Goal: Task Accomplishment & Management: Use online tool/utility

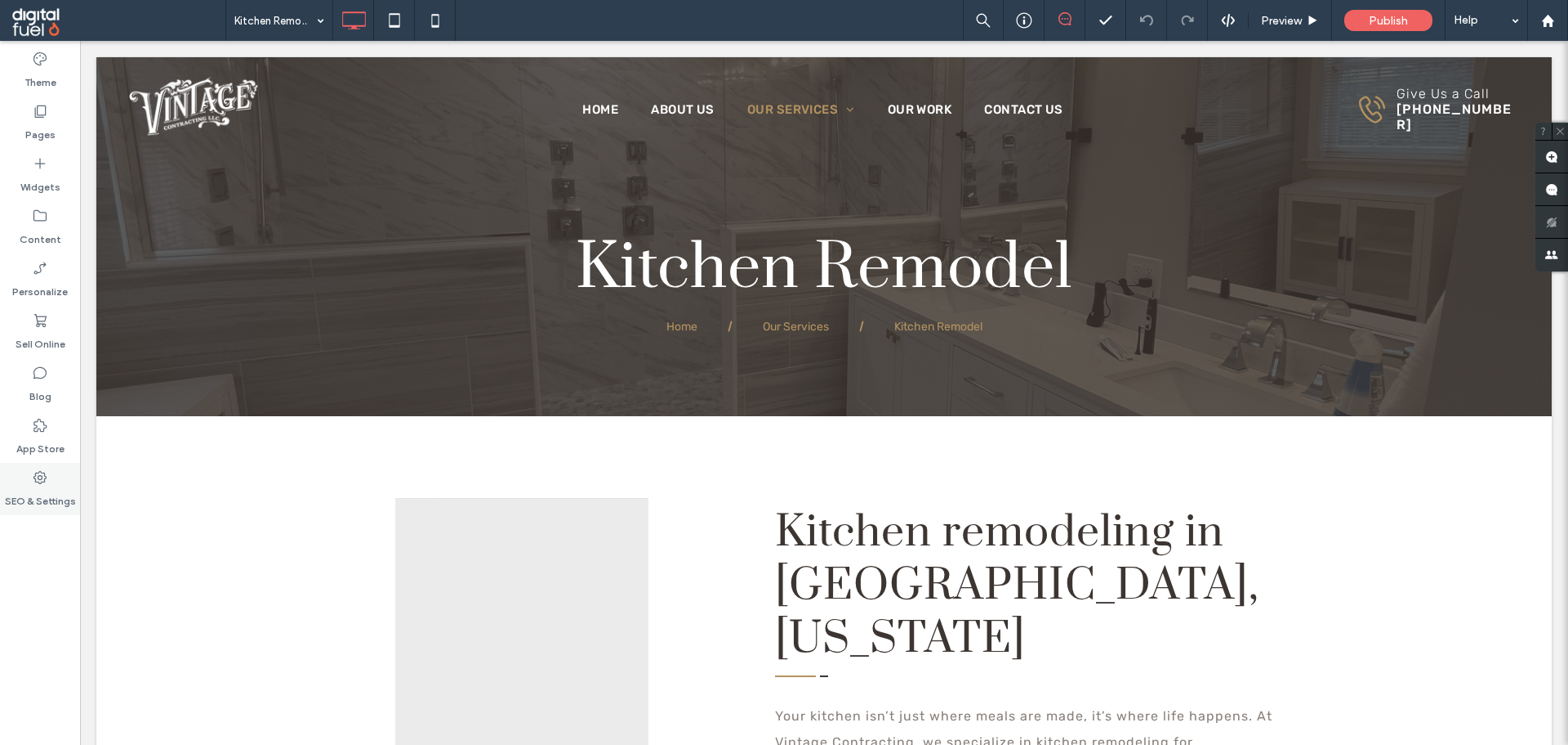
drag, startPoint x: 0, startPoint y: 573, endPoint x: 69, endPoint y: 491, distance: 107.2
click at [7, 564] on div "Theme Pages Widgets Content Personalize Sell Online Blog App Store SEO & Settin…" at bounding box center [40, 393] width 80 height 704
click at [44, 115] on use at bounding box center [41, 112] width 12 height 13
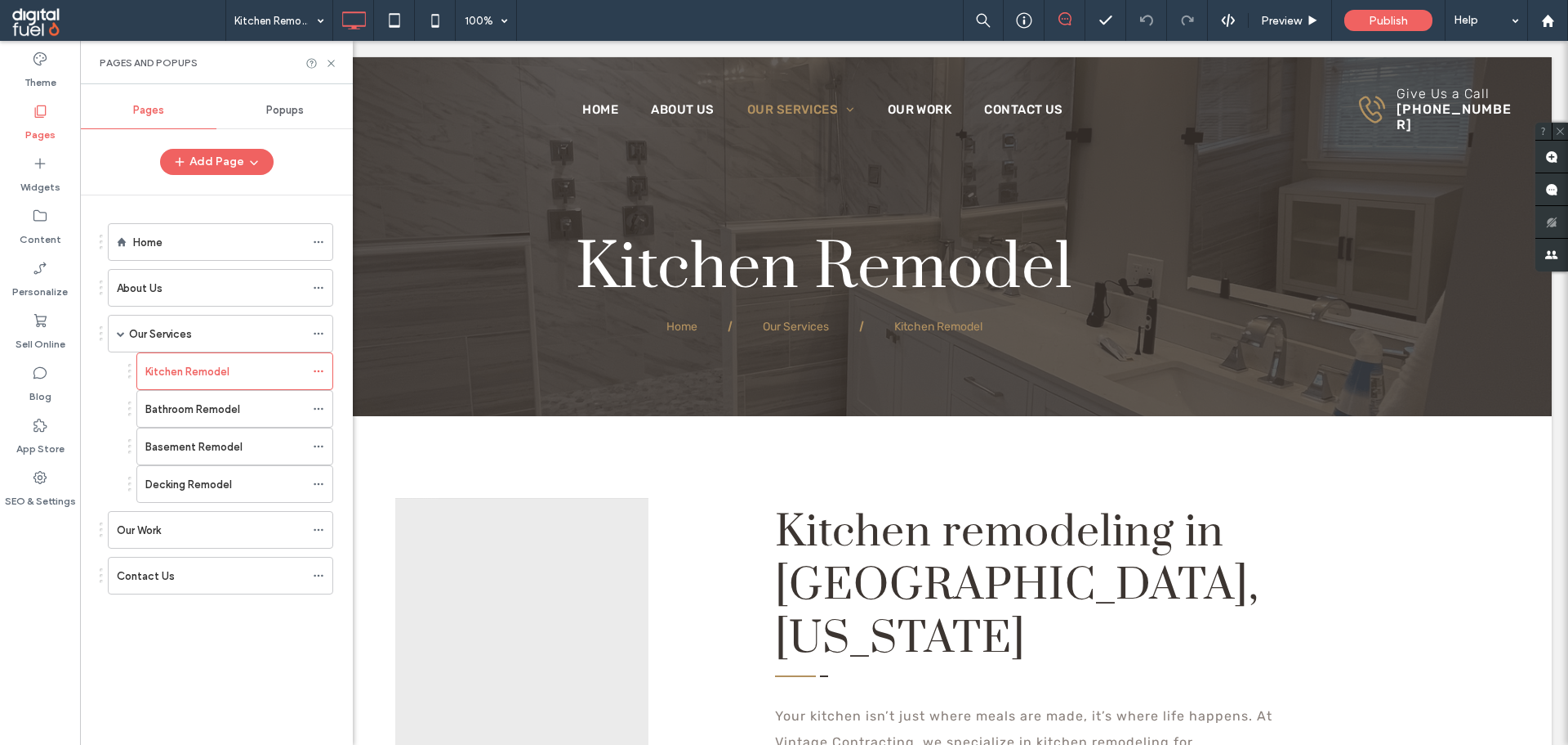
drag, startPoint x: 201, startPoint y: 533, endPoint x: 326, endPoint y: 539, distance: 125.1
click at [203, 533] on div "Our Work" at bounding box center [210, 530] width 188 height 17
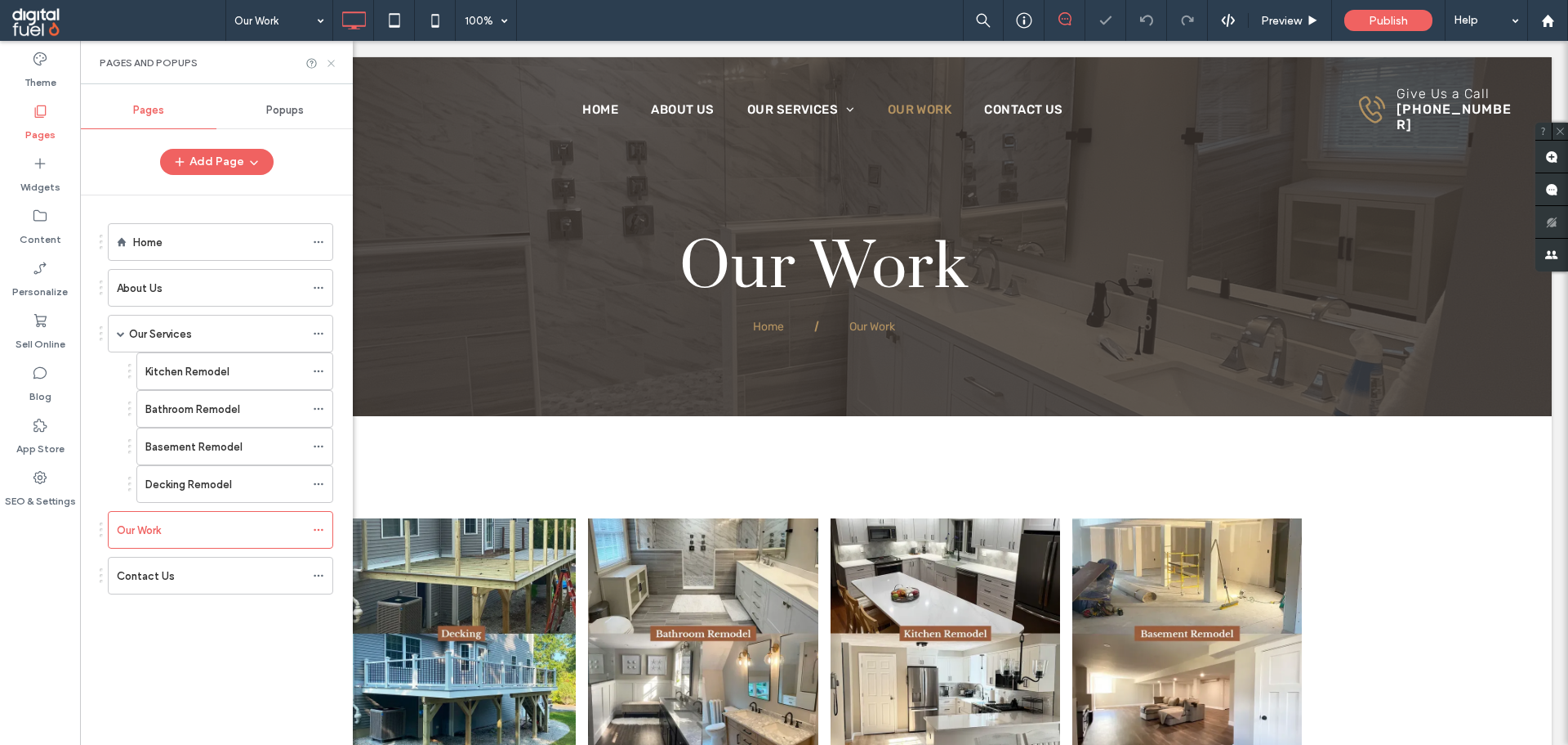
click at [331, 62] on icon at bounding box center [331, 64] width 13 height 13
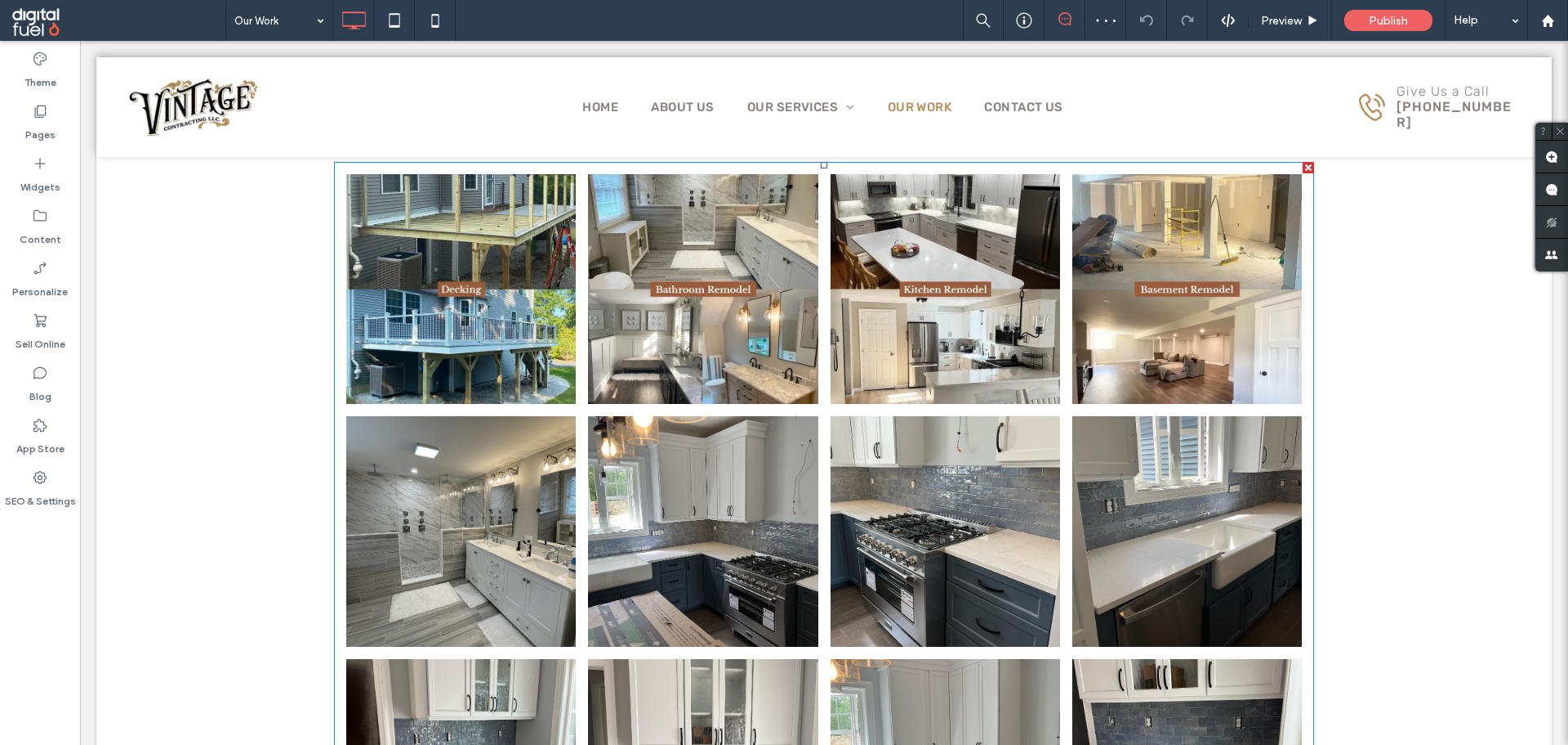
scroll to position [163, 0]
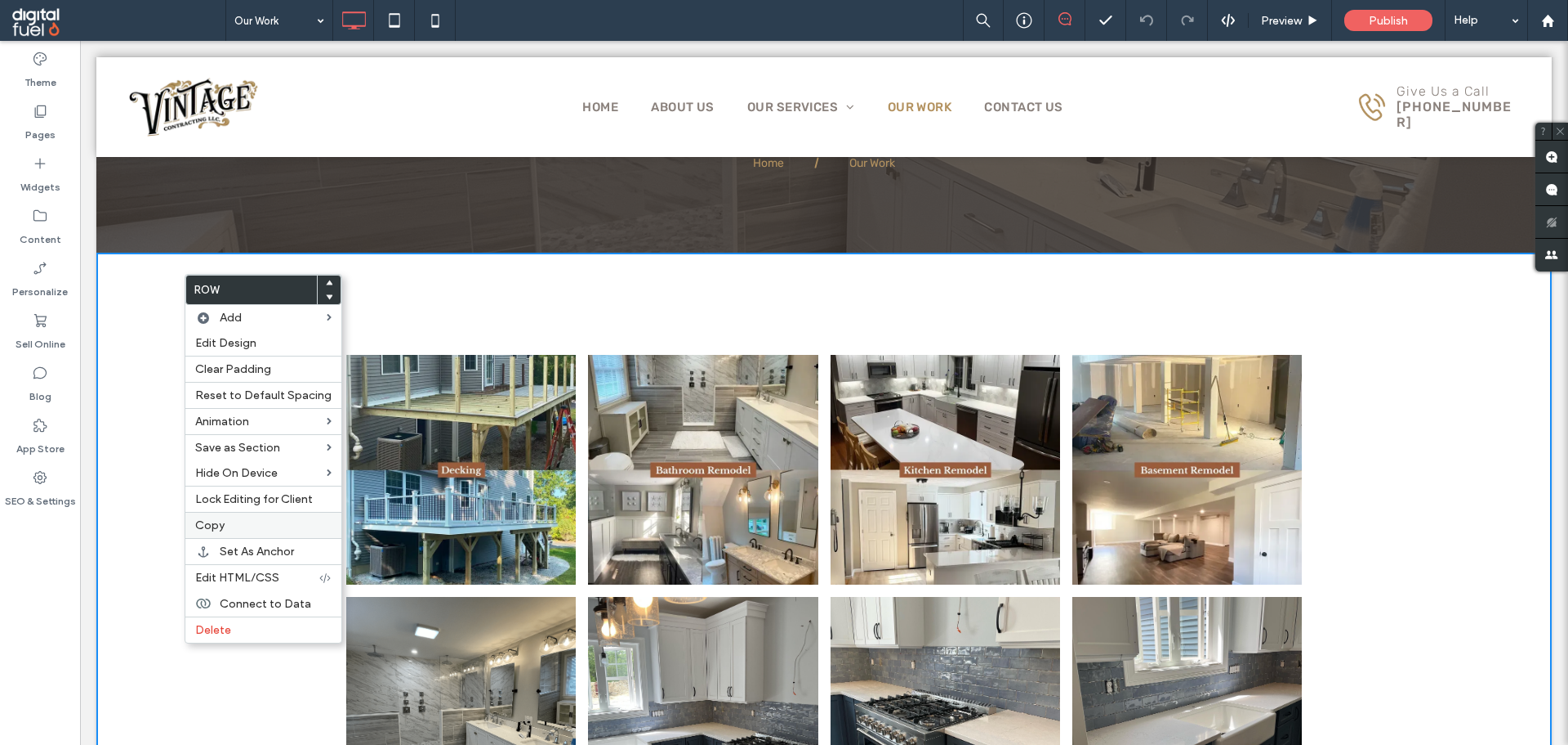
click at [217, 518] on div "Copy" at bounding box center [263, 524] width 156 height 26
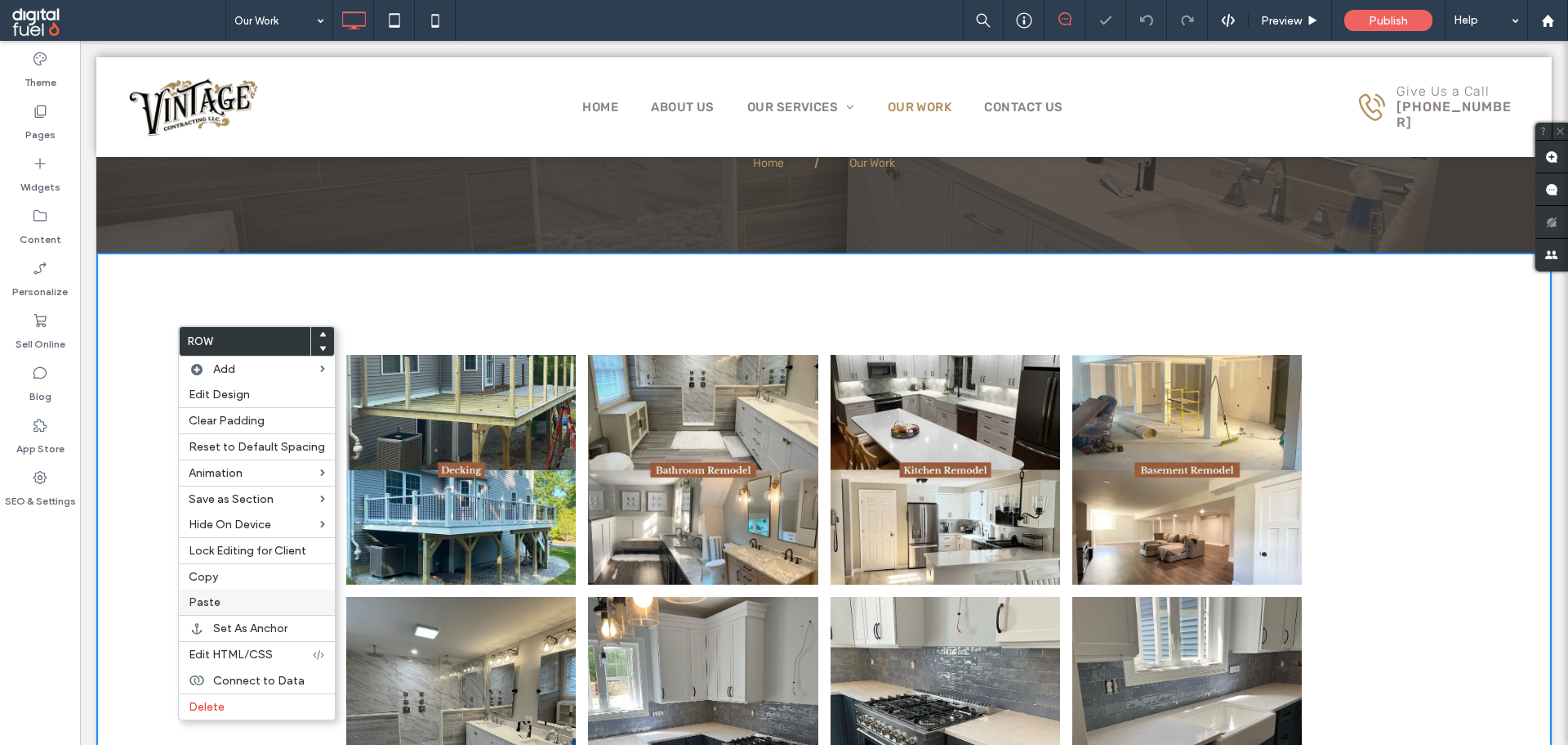
click at [205, 600] on span "Paste" at bounding box center [204, 602] width 32 height 14
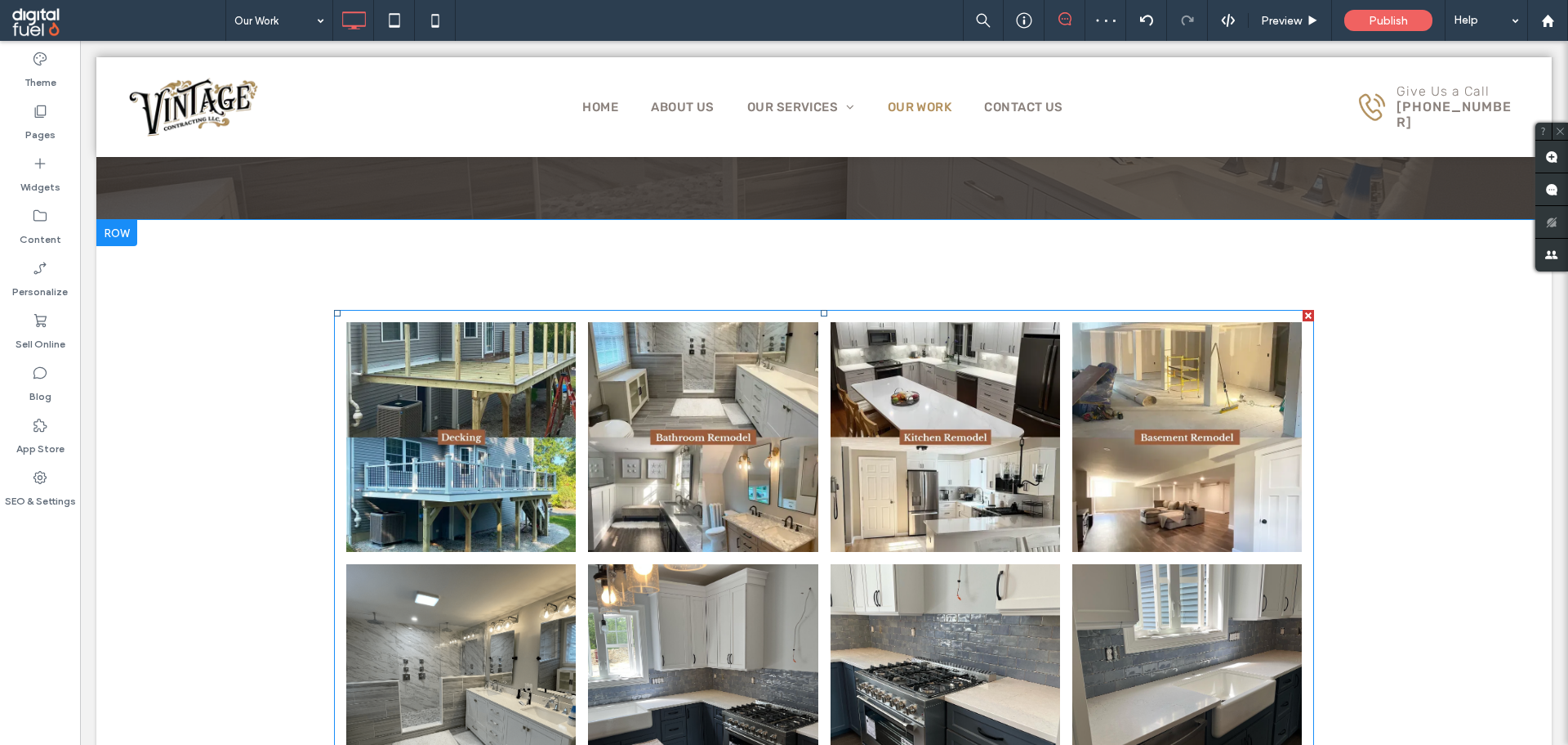
scroll to position [327, 0]
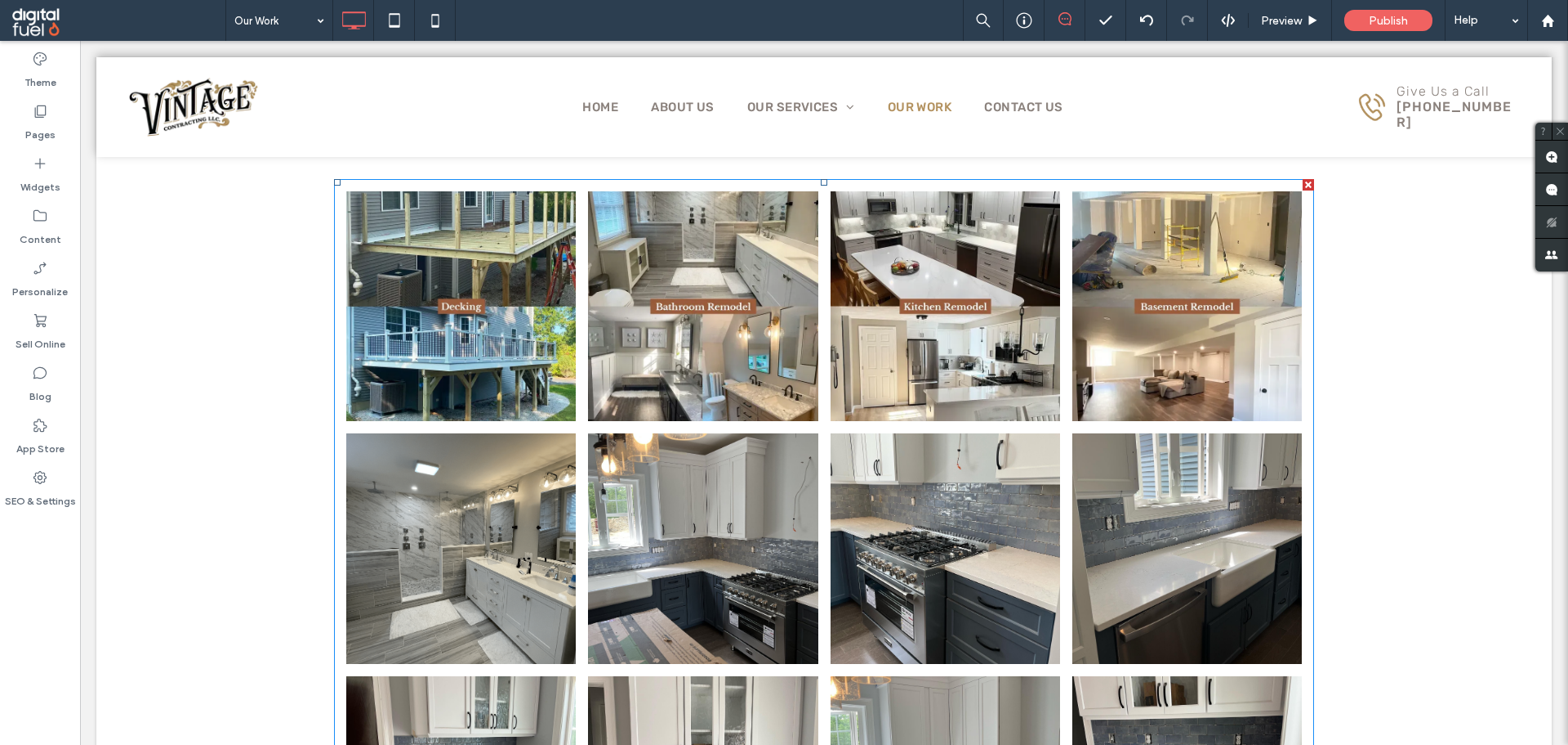
click at [718, 371] on link at bounding box center [703, 306] width 229 height 230
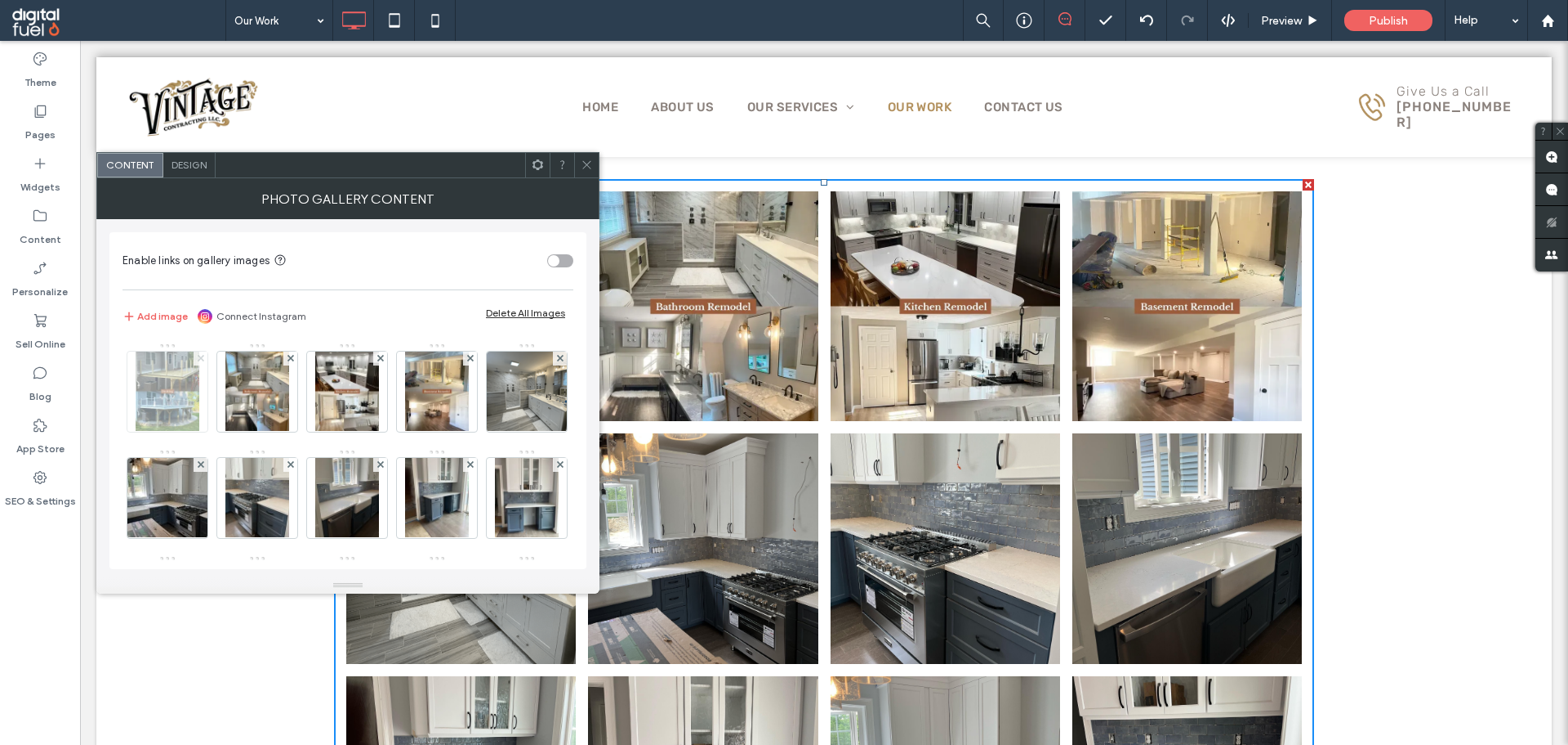
click at [198, 355] on span at bounding box center [200, 358] width 6 height 14
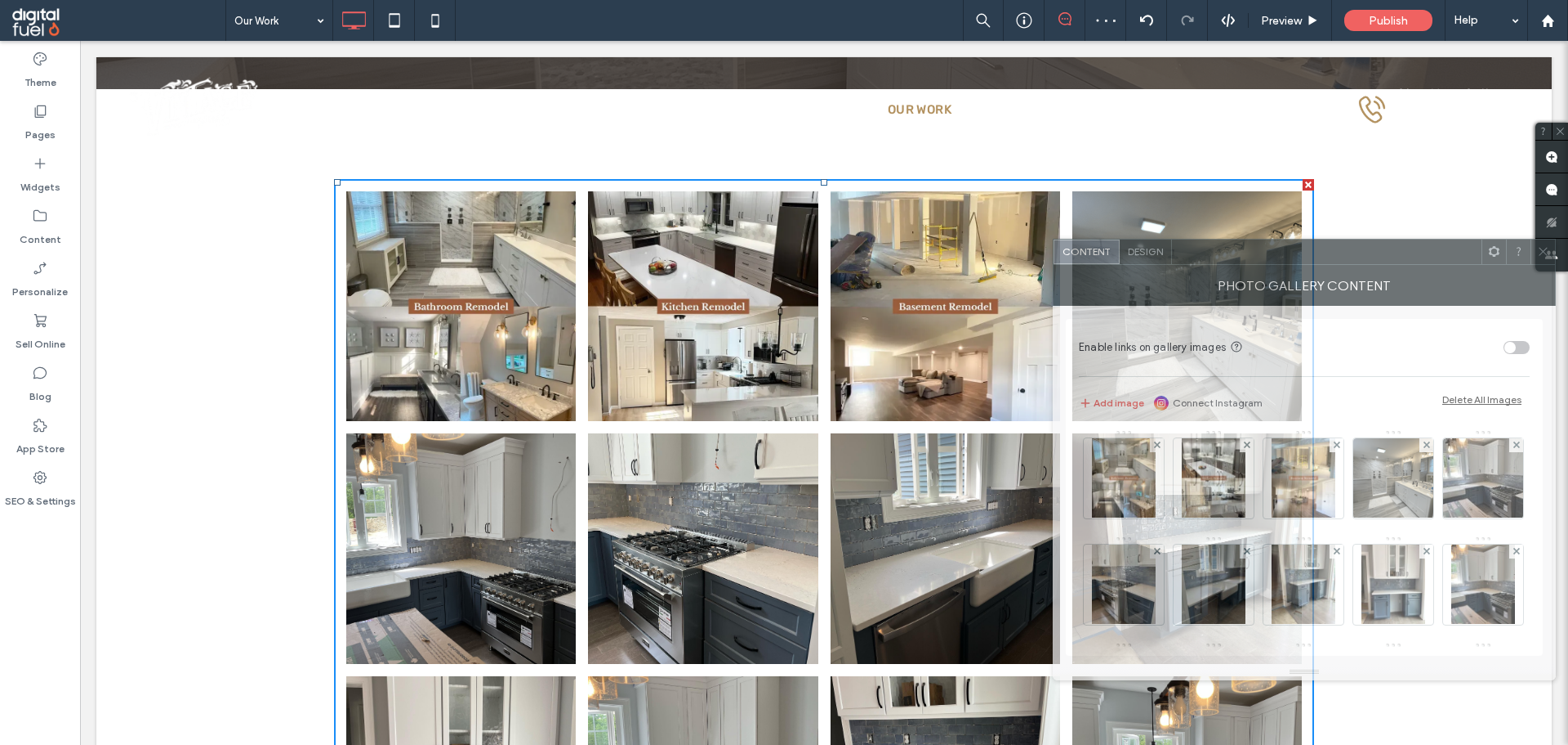
drag, startPoint x: 288, startPoint y: 170, endPoint x: 1242, endPoint y: 264, distance: 958.6
click at [1242, 256] on div at bounding box center [1327, 251] width 309 height 25
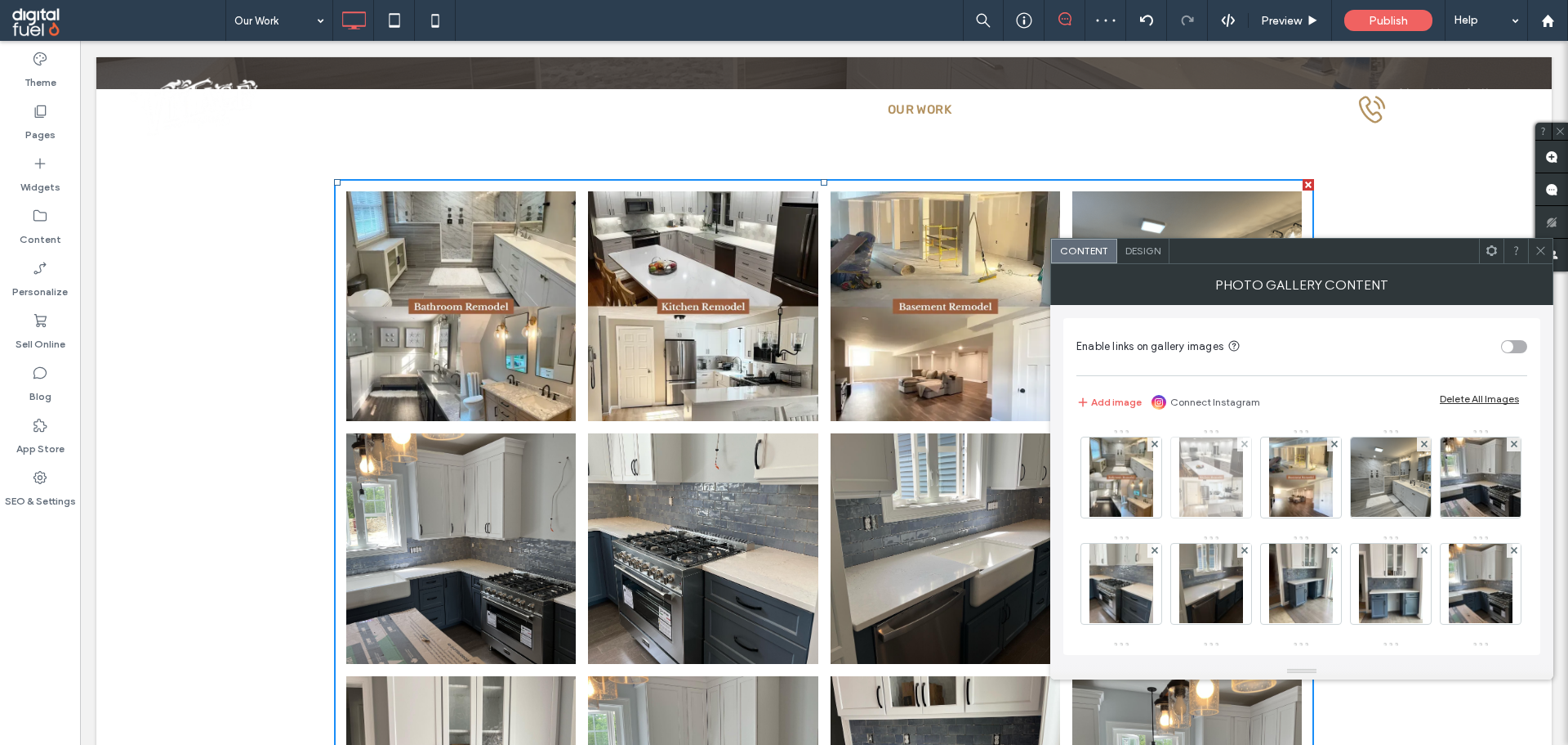
click at [1240, 442] on div at bounding box center [1244, 444] width 14 height 14
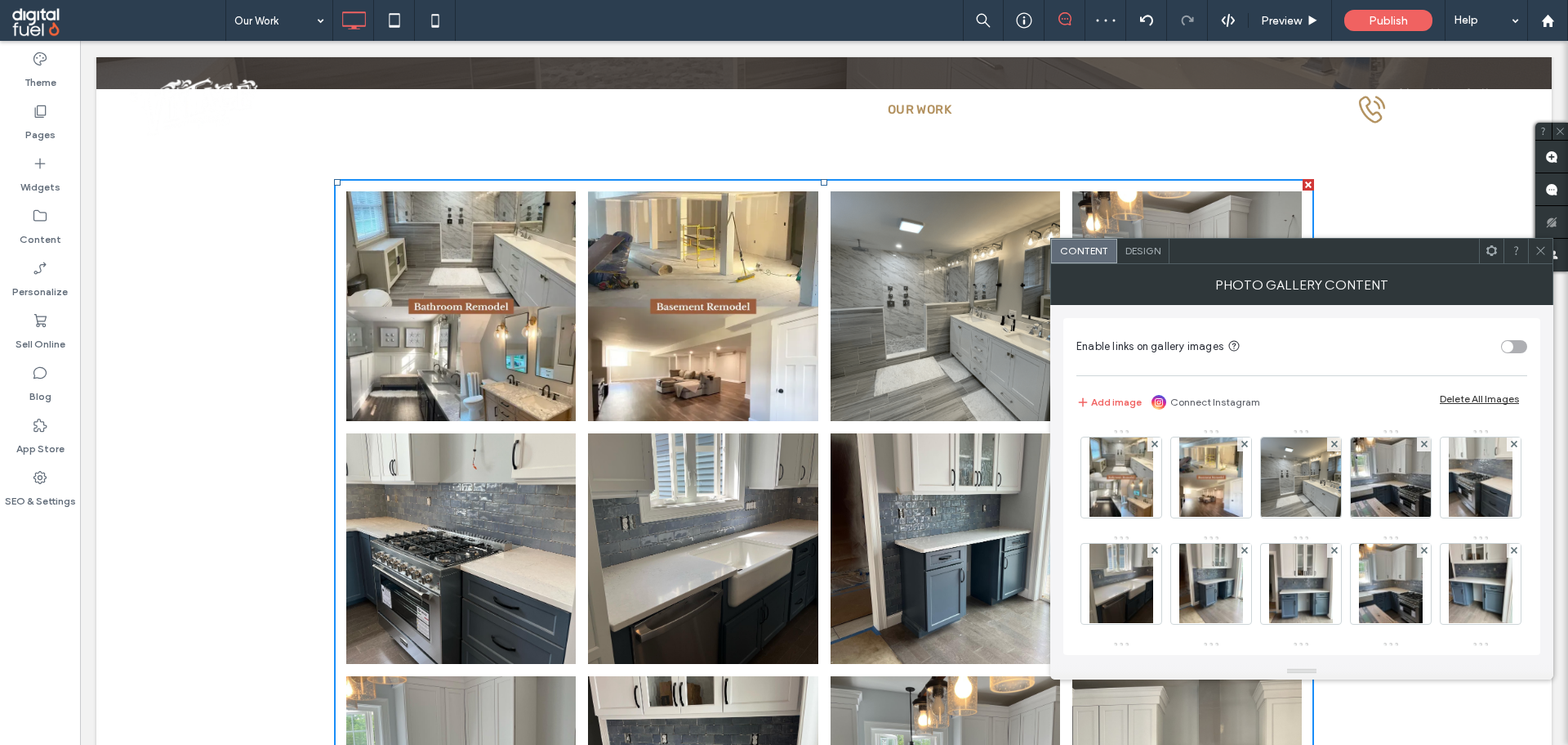
click at [1240, 442] on div at bounding box center [1244, 444] width 14 height 14
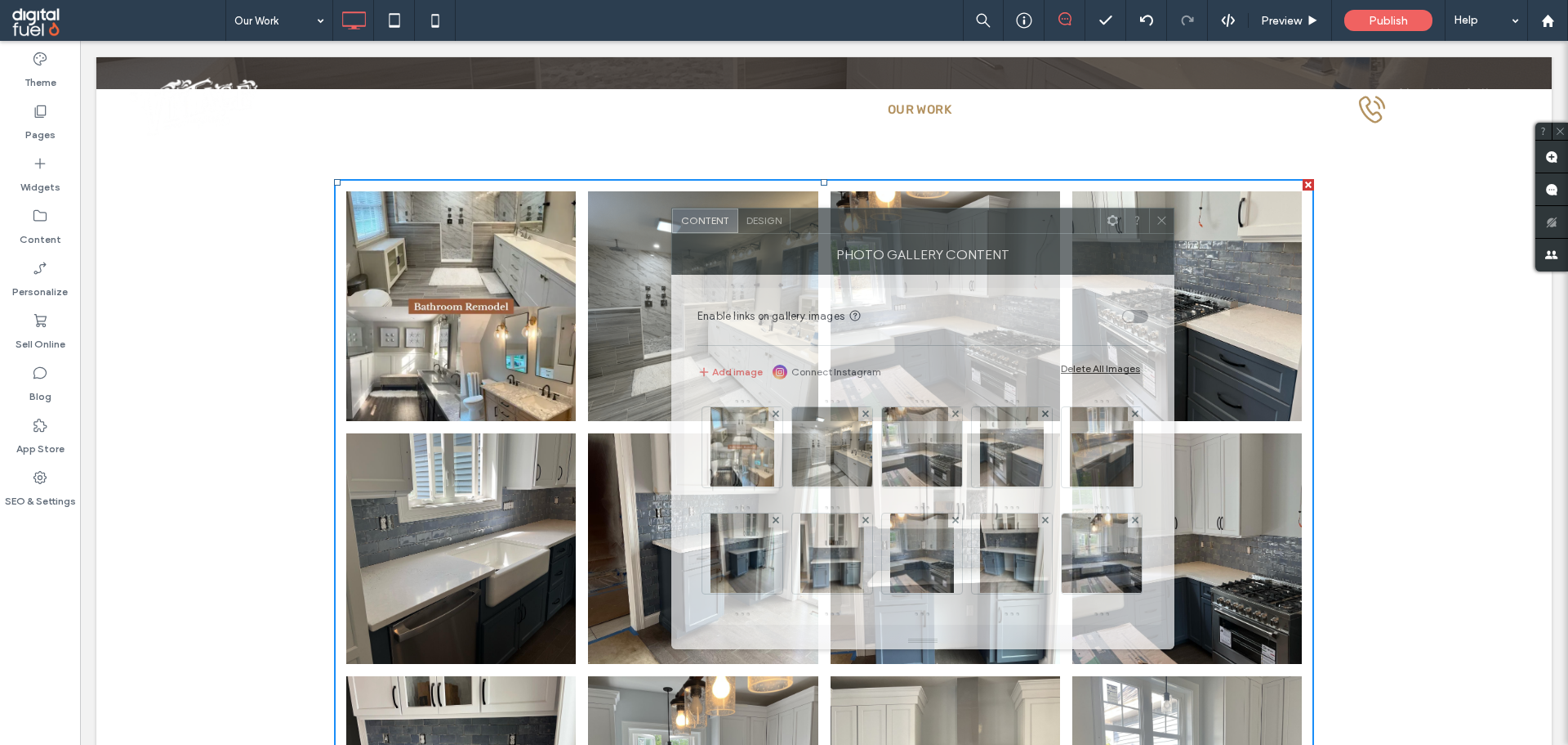
drag, startPoint x: 1191, startPoint y: 299, endPoint x: 974, endPoint y: 214, distance: 233.1
click at [974, 214] on div at bounding box center [945, 221] width 309 height 25
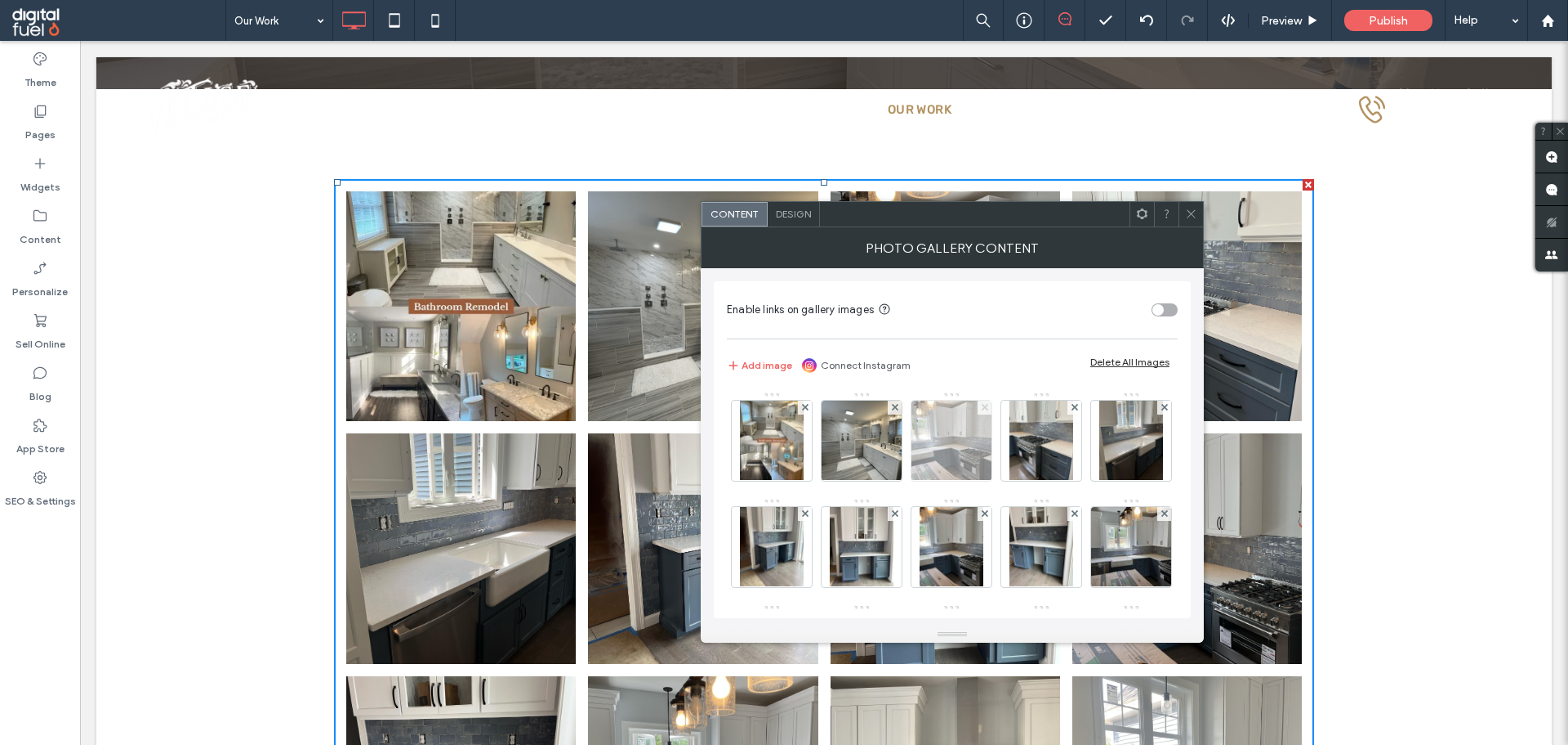
click at [984, 407] on use at bounding box center [984, 407] width 6 height 6
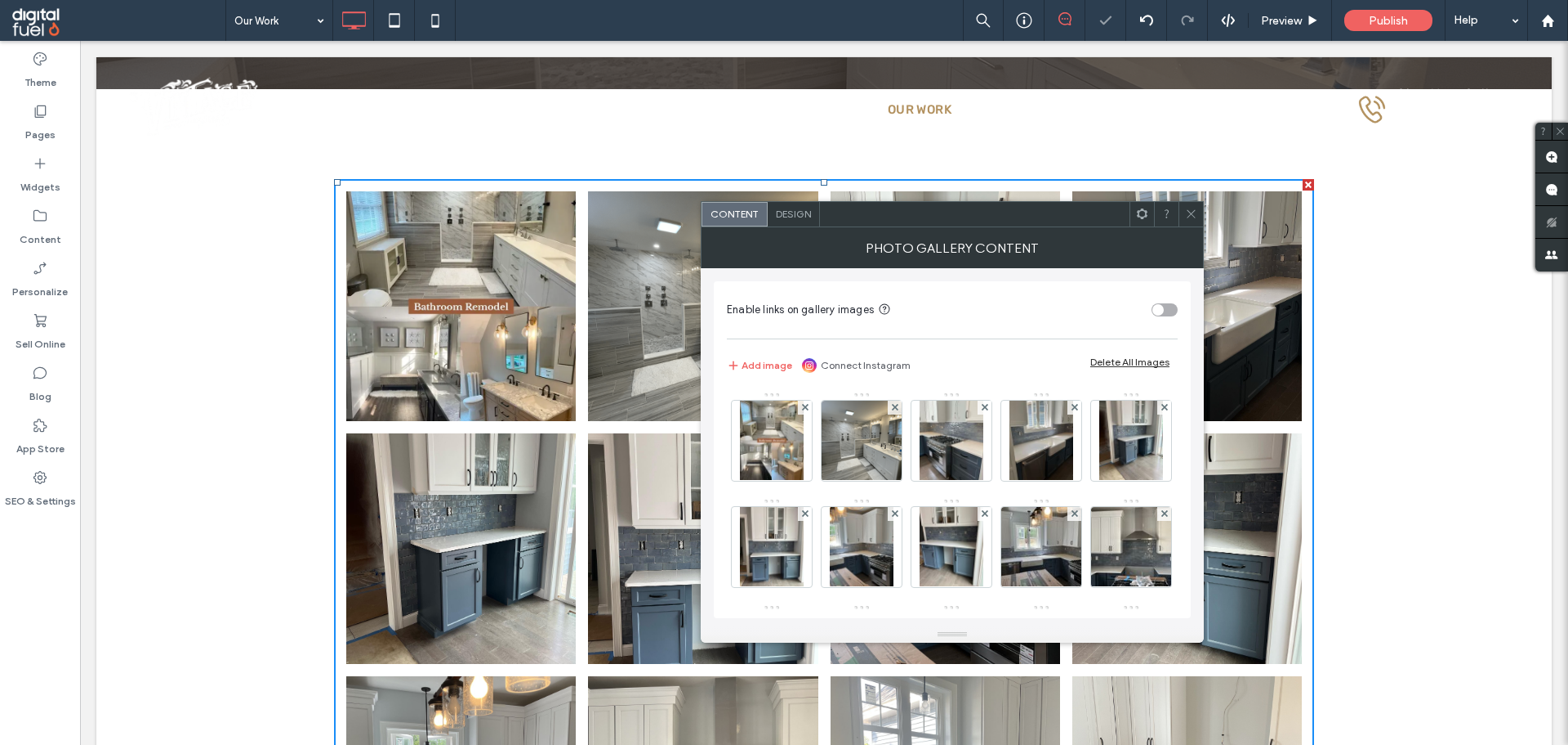
click at [983, 407] on icon at bounding box center [985, 407] width 6 height 6
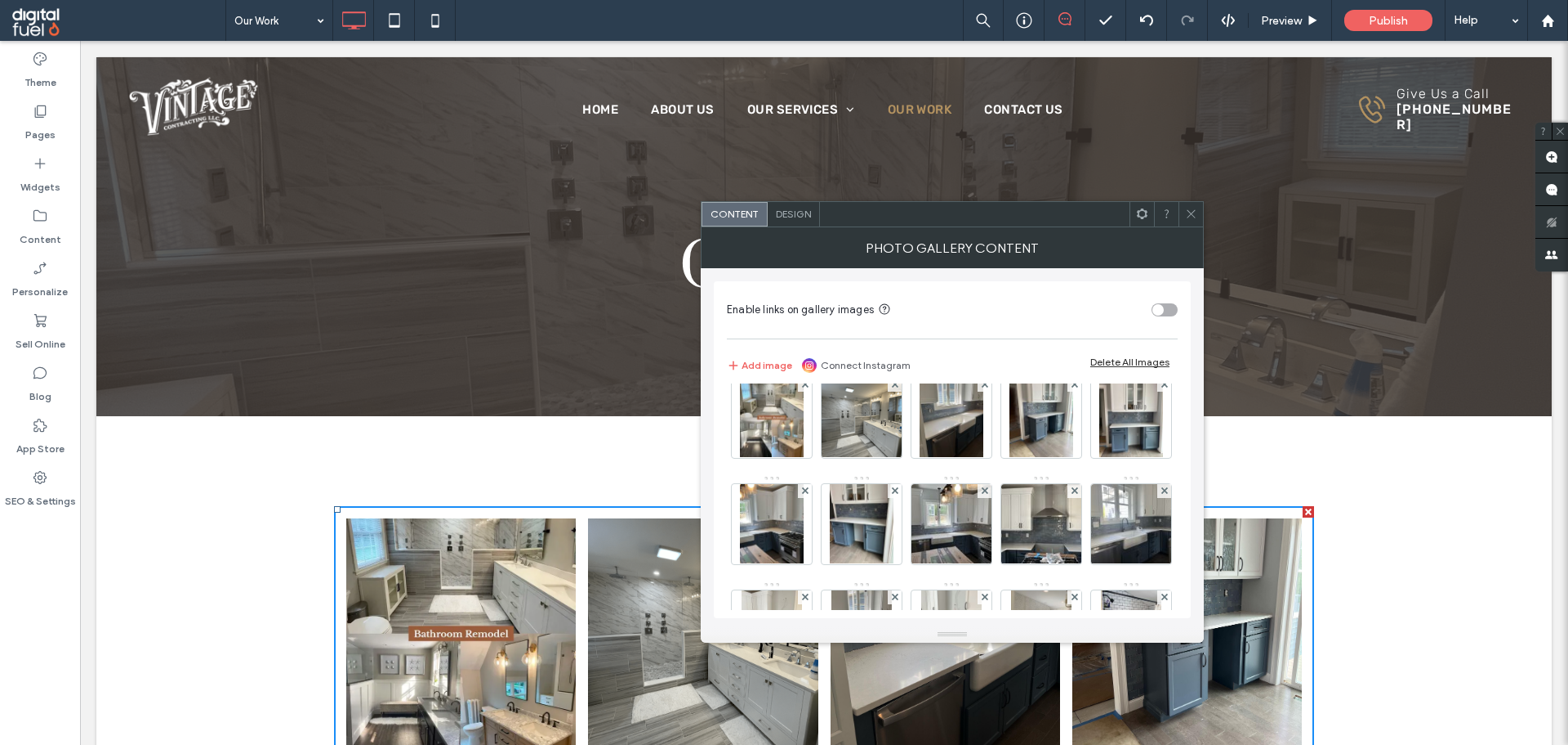
scroll to position [0, 0]
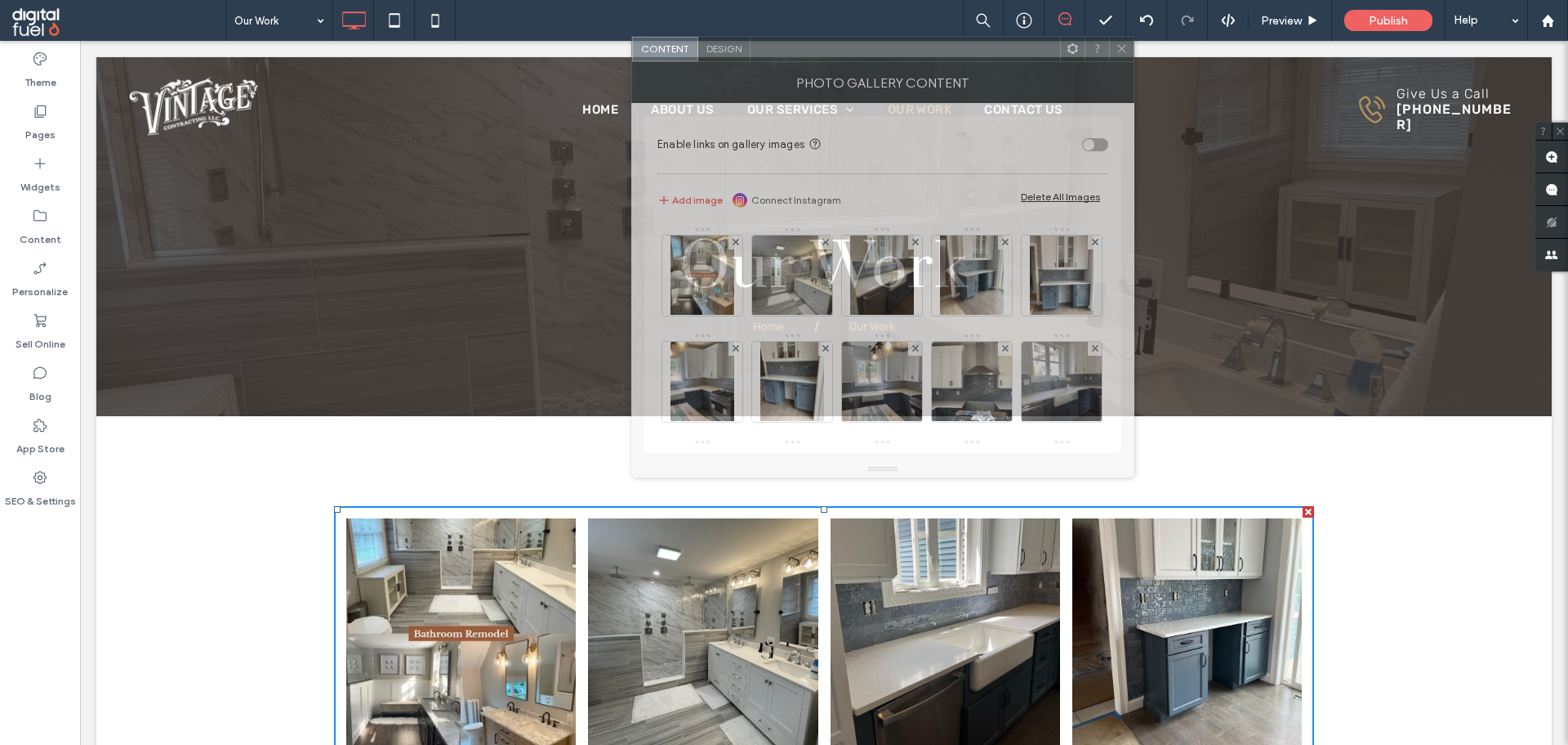
drag, startPoint x: 979, startPoint y: 225, endPoint x: 865, endPoint y: 68, distance: 194.0
click at [879, 37] on div at bounding box center [905, 49] width 309 height 25
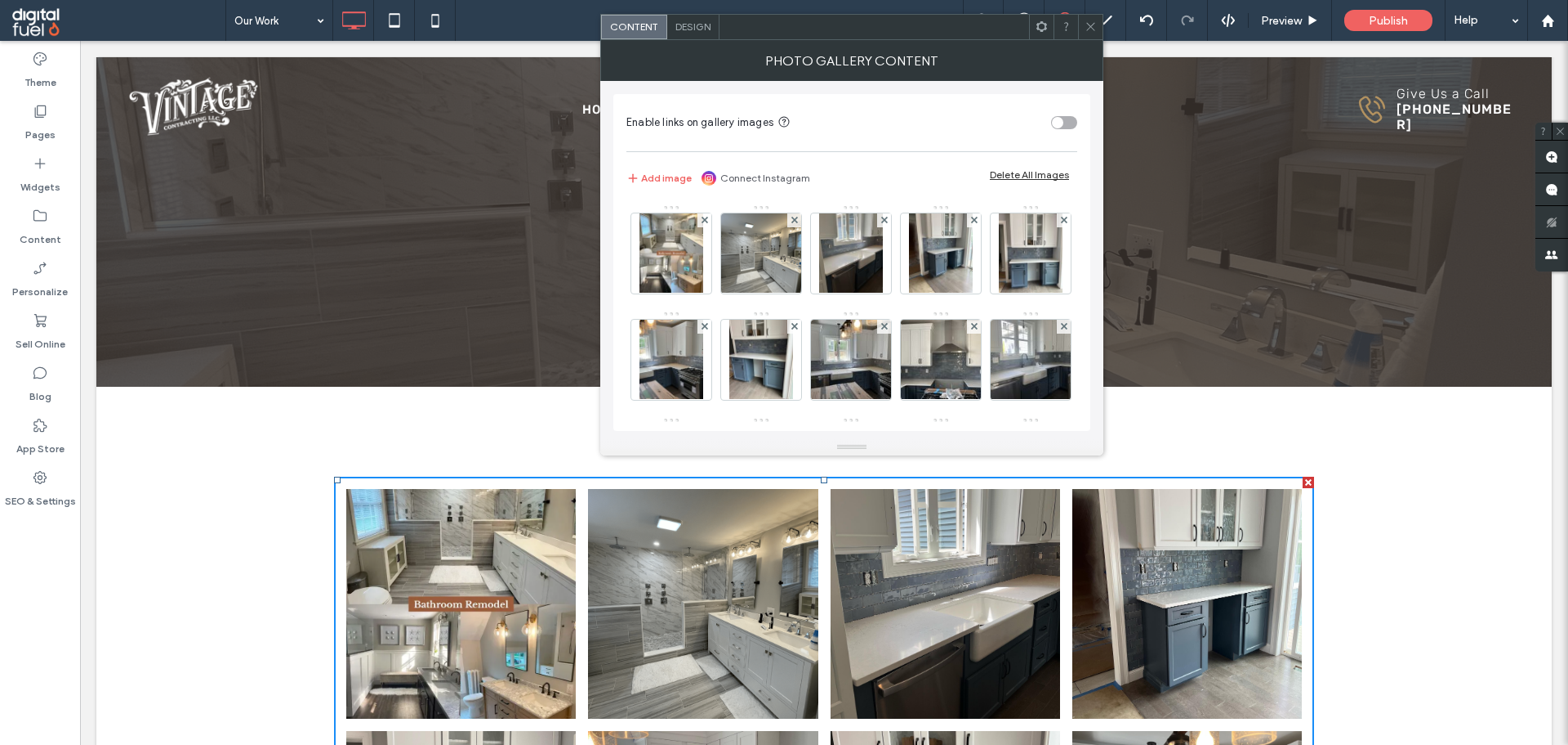
scroll to position [82, 0]
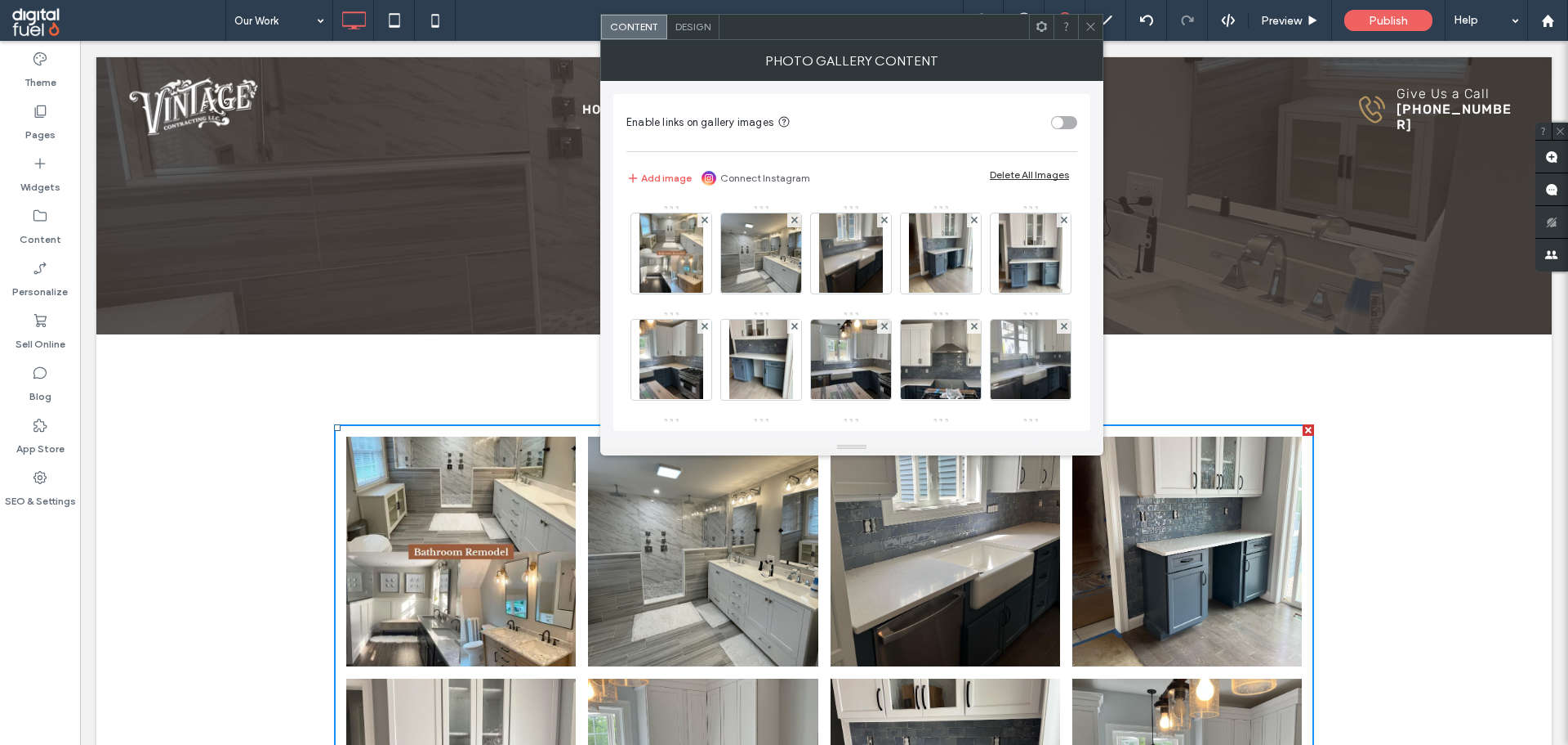
drag, startPoint x: 911, startPoint y: 24, endPoint x: 704, endPoint y: 83, distance: 215.2
click at [720, 39] on div at bounding box center [874, 26] width 309 height 25
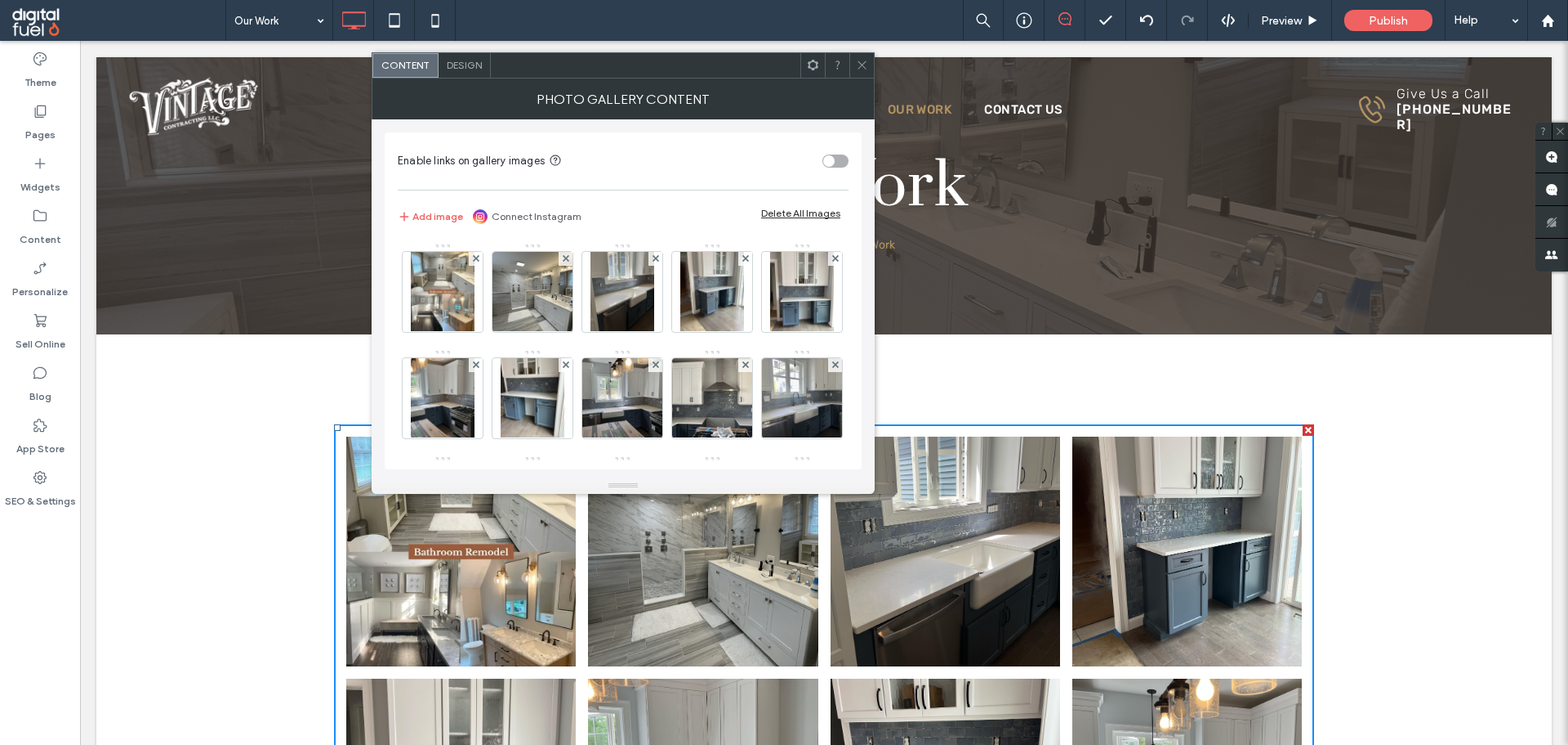
click at [860, 59] on icon at bounding box center [862, 65] width 13 height 13
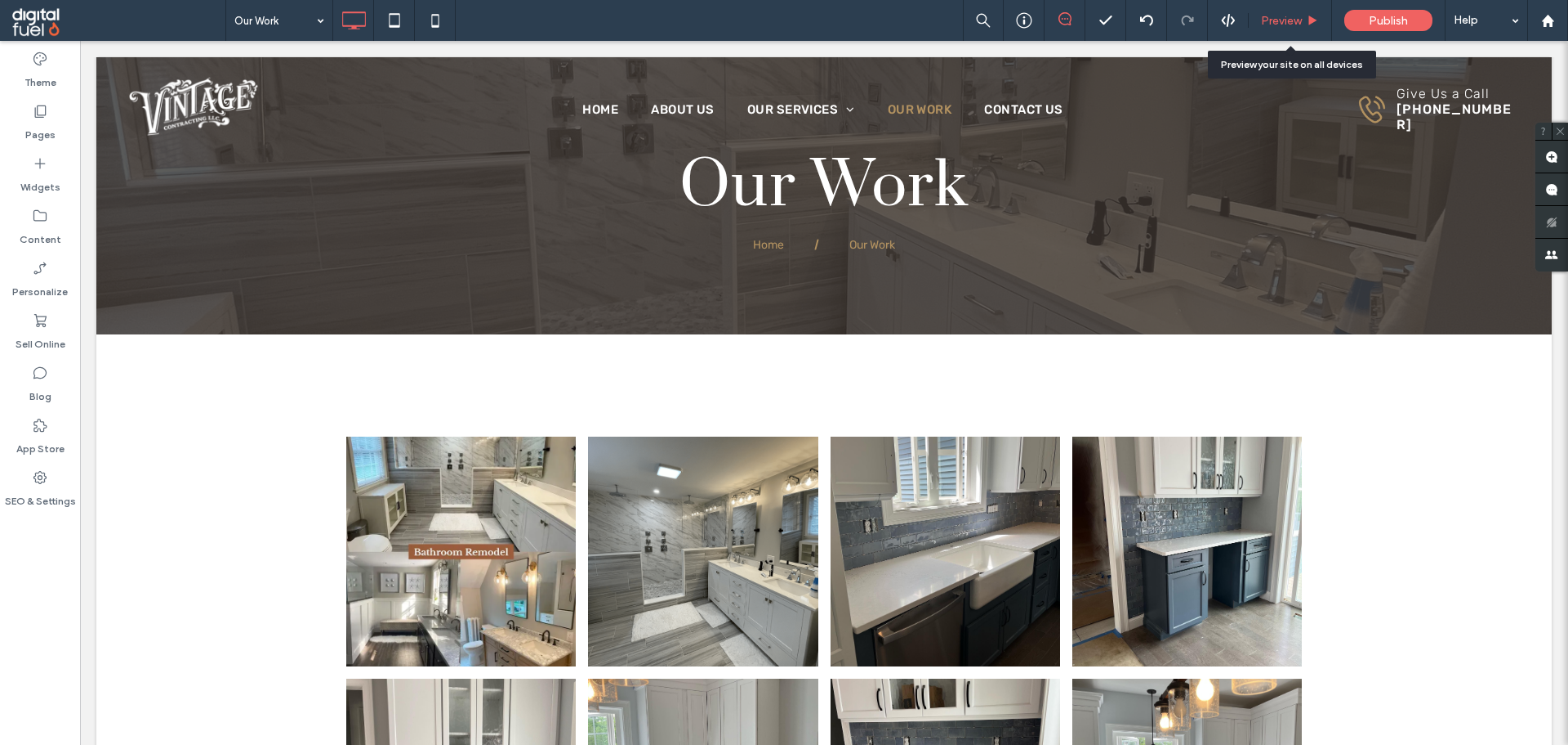
click at [1274, 16] on span "Preview" at bounding box center [1281, 20] width 41 height 14
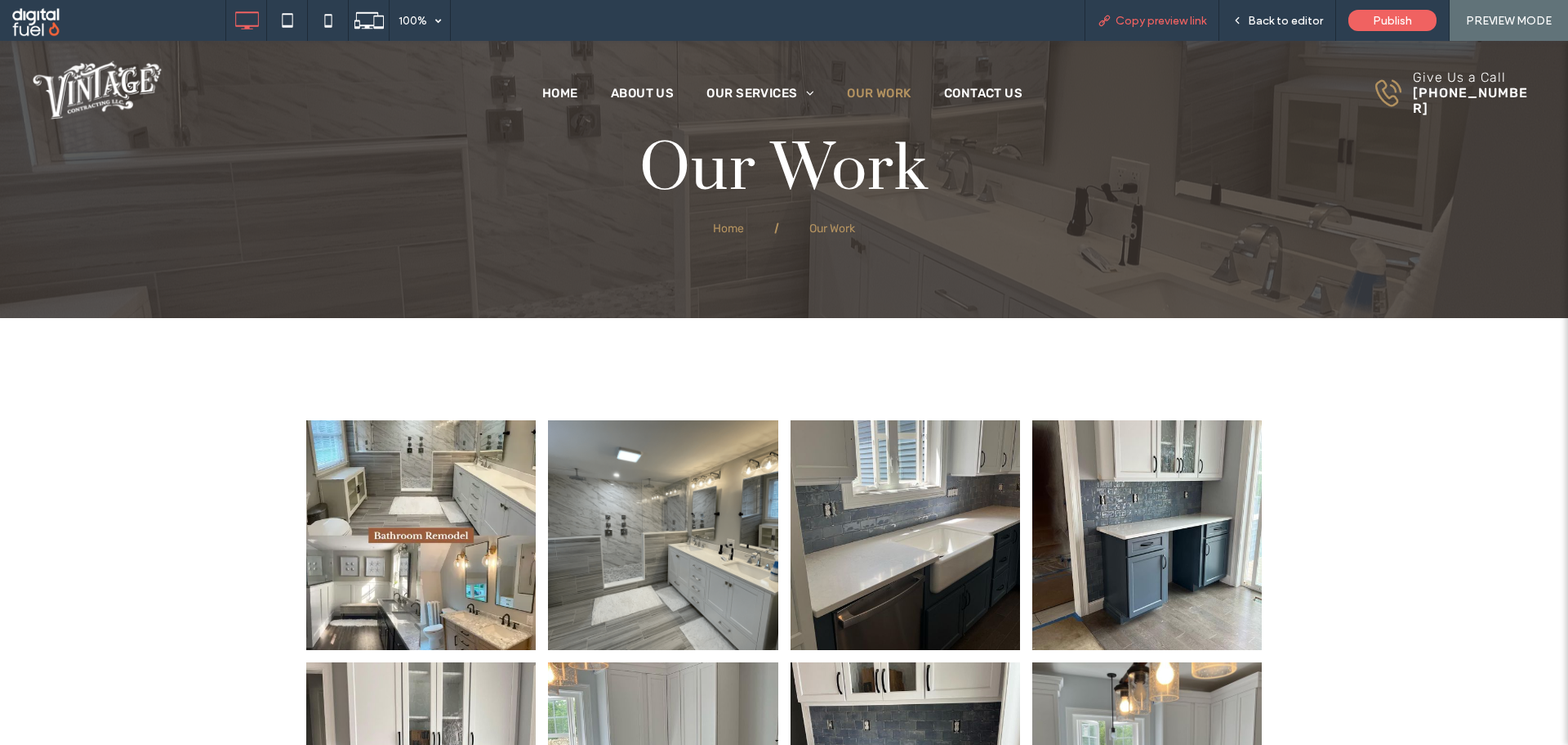
click at [1129, 13] on div "Copy preview link" at bounding box center [1152, 20] width 135 height 41
click at [1145, 17] on span "Copy preview link" at bounding box center [1161, 20] width 91 height 14
click at [1158, 26] on span "Copy preview link" at bounding box center [1161, 20] width 91 height 14
